Goal: Navigation & Orientation: Go to known website

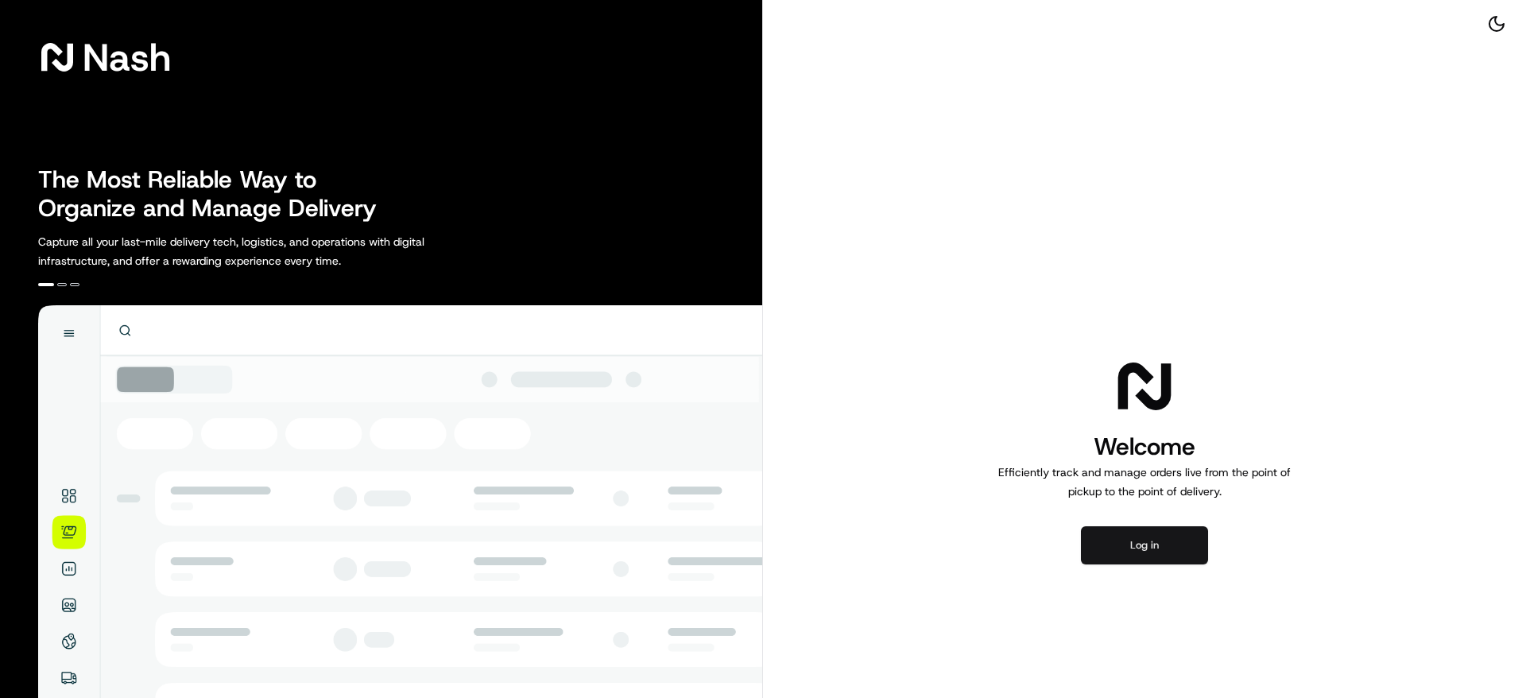
click at [1162, 533] on button "Log in" at bounding box center [1144, 545] width 127 height 38
